Goal: Navigation & Orientation: Find specific page/section

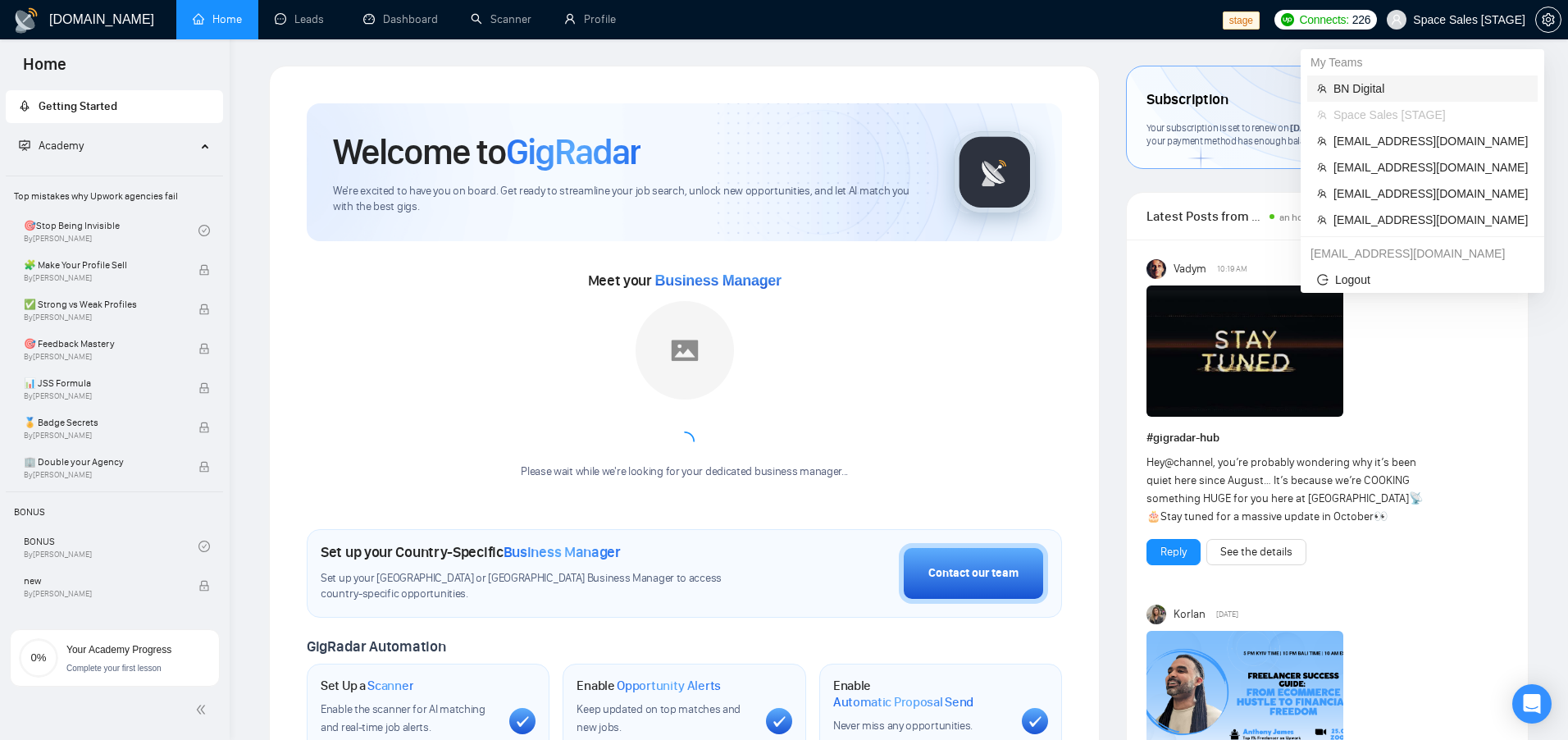
click at [1399, 92] on span "BN Digital" at bounding box center [1431, 89] width 194 height 18
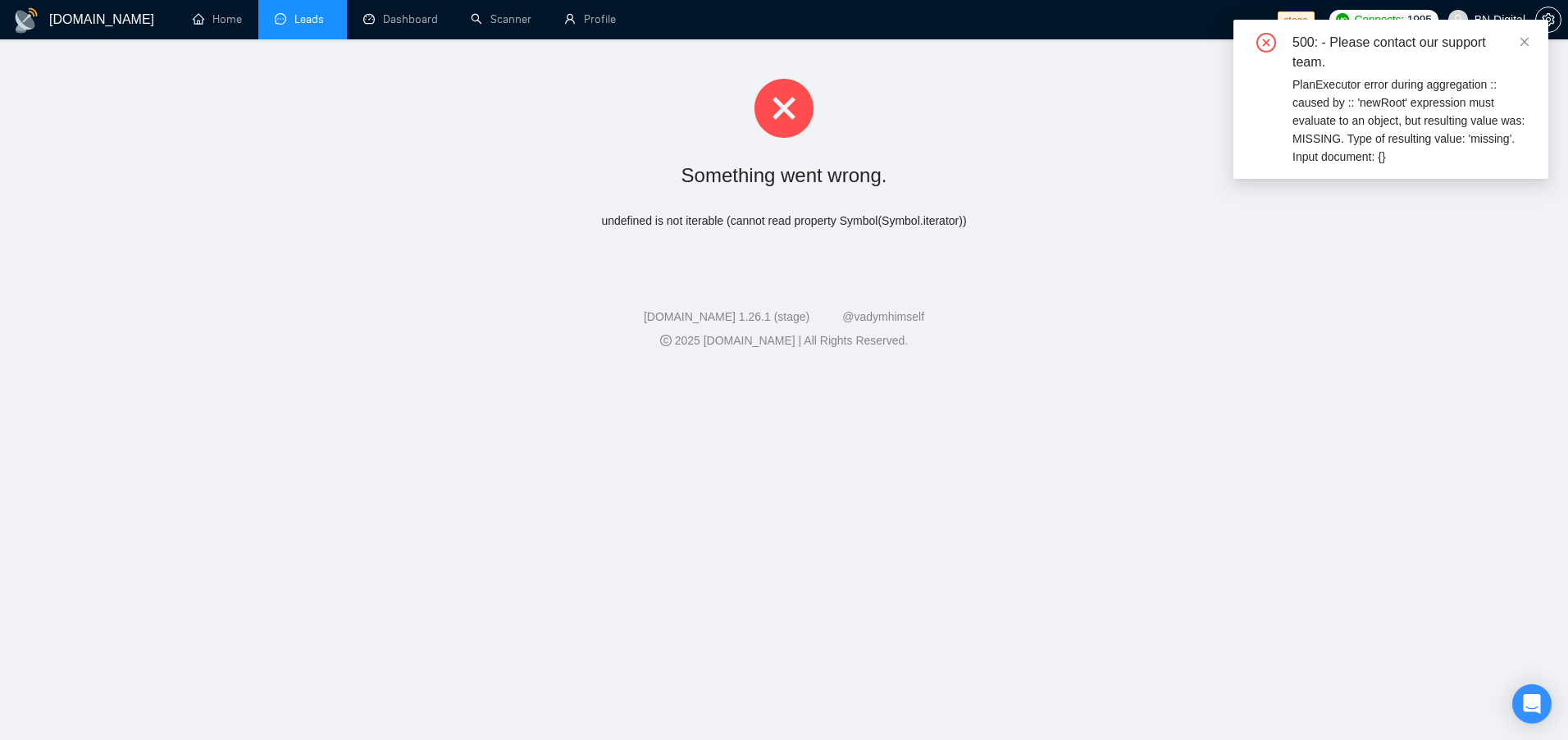
click at [303, 23] on link "Leads" at bounding box center [302, 19] width 56 height 14
click at [368, 12] on link "Dashboard" at bounding box center [400, 19] width 75 height 14
